Goal: Navigation & Orientation: Find specific page/section

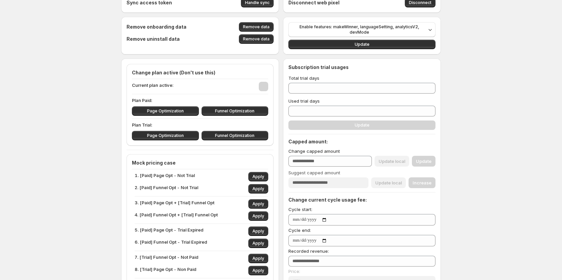
type input "**"
type input "*"
type input "****"
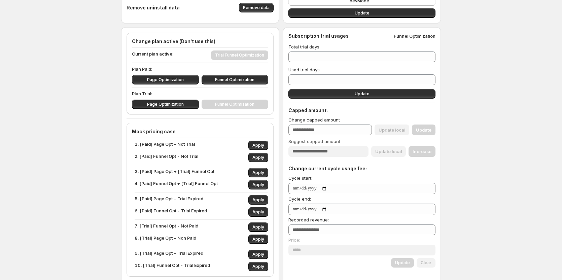
scroll to position [48, 0]
